Goal: Task Accomplishment & Management: Use online tool/utility

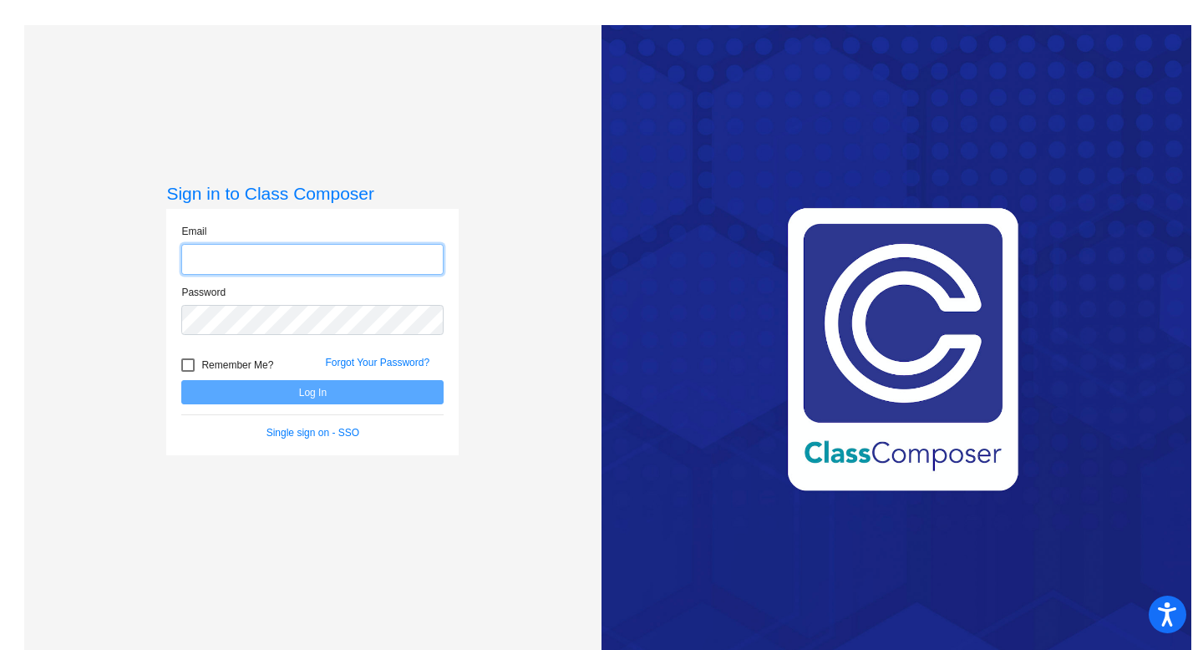
click at [349, 251] on input "email" at bounding box center [312, 259] width 262 height 31
type input "[EMAIL_ADDRESS][DOMAIN_NAME]"
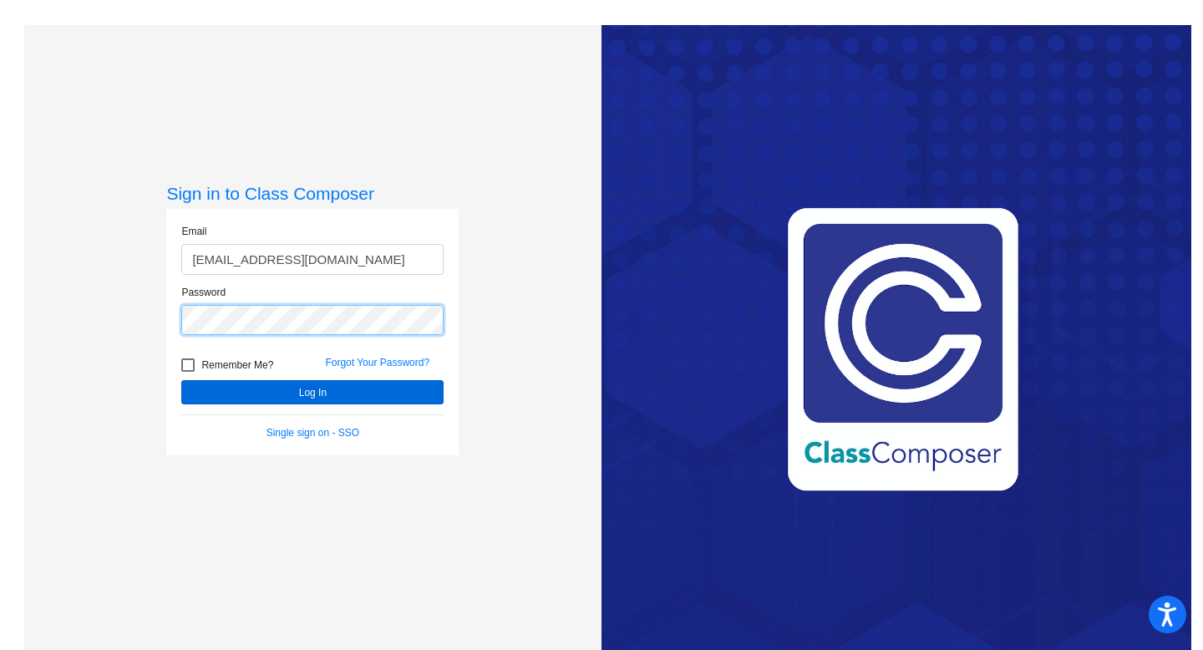
click at [181, 380] on button "Log In" at bounding box center [312, 392] width 262 height 24
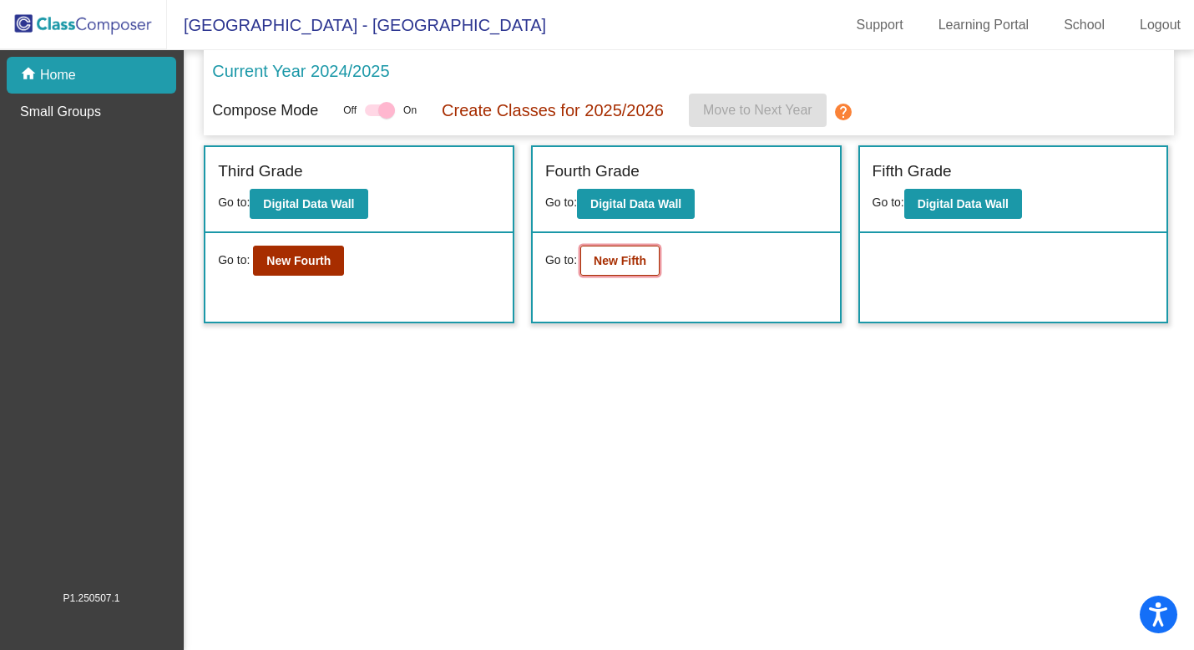
click at [640, 273] on button "New Fifth" at bounding box center [619, 261] width 79 height 30
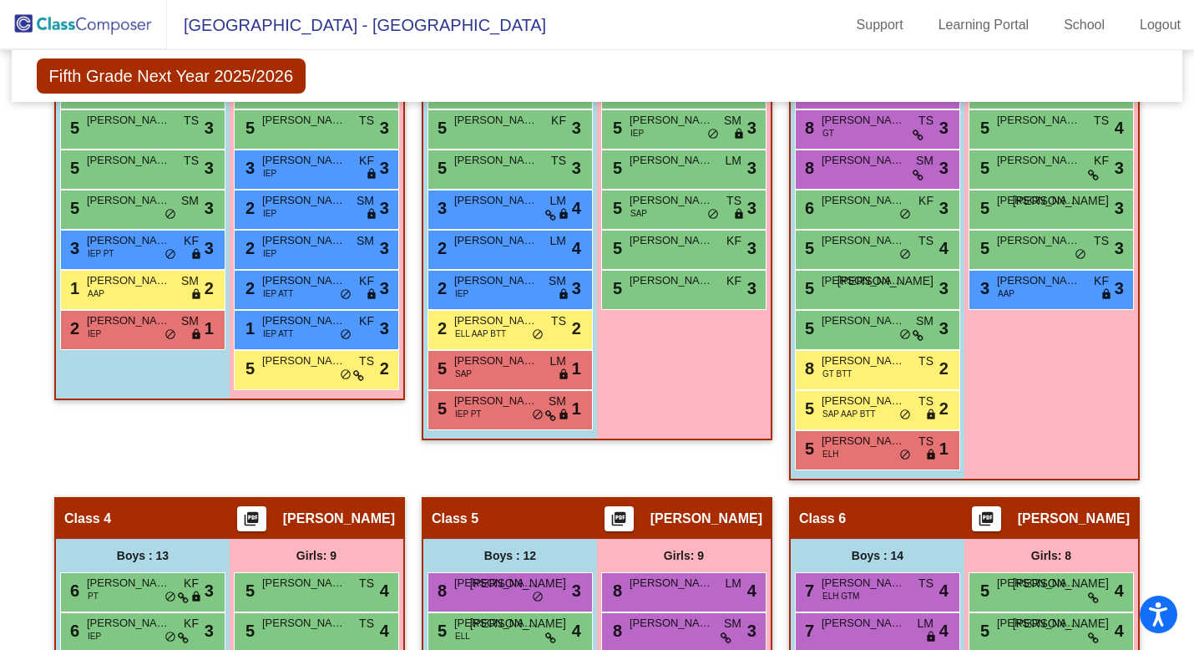
scroll to position [515, 0]
